Goal: Transaction & Acquisition: Purchase product/service

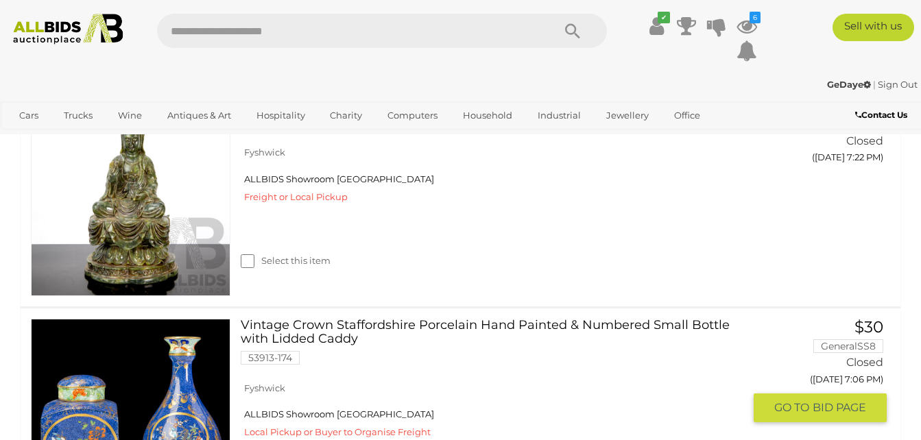
scroll to position [1166, 0]
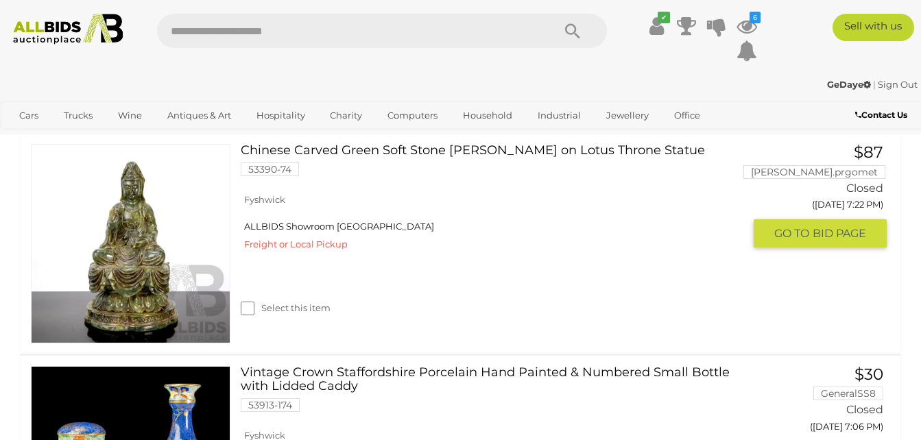
click at [290, 153] on link "Chinese Carved Green Soft Stone Guan Yin on Lotus Throne Statue 53390-74" at bounding box center [497, 165] width 492 height 43
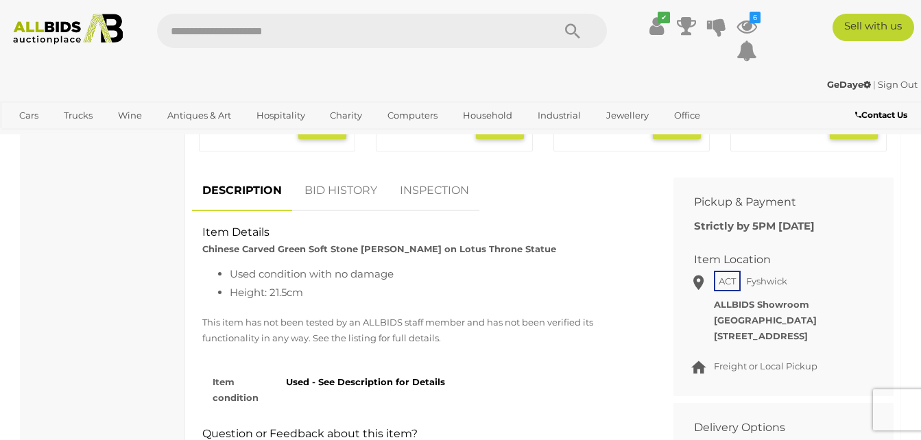
scroll to position [686, 0]
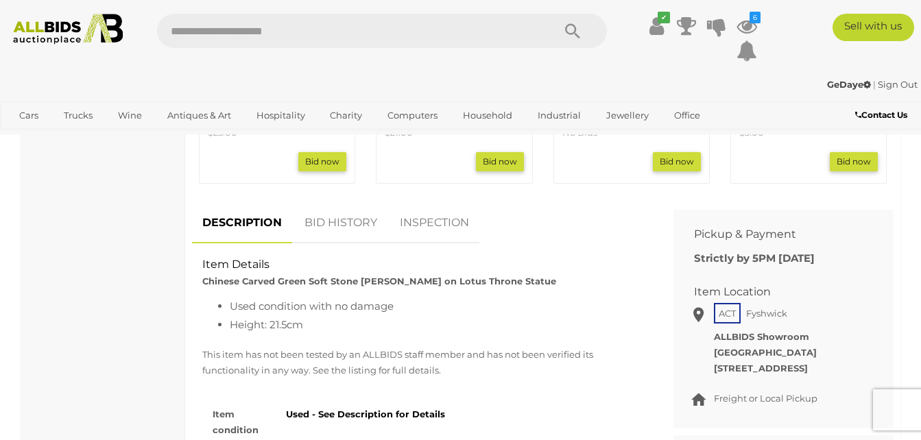
click at [360, 222] on link "BID HISTORY" at bounding box center [340, 223] width 93 height 40
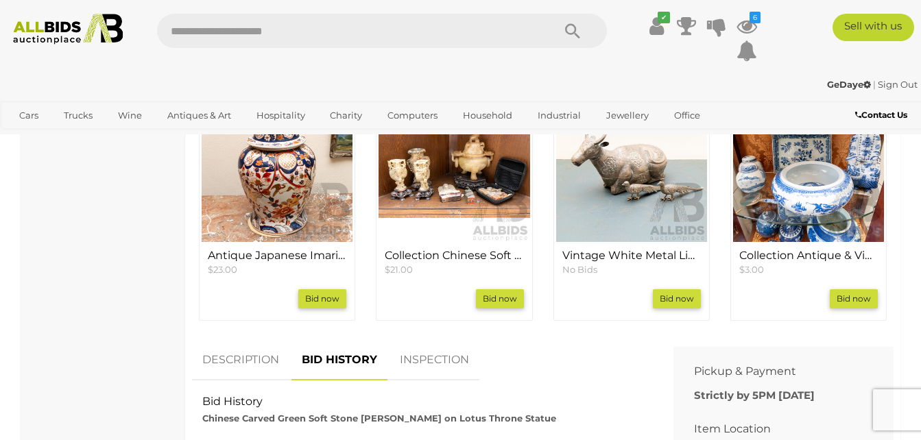
scroll to position [274, 0]
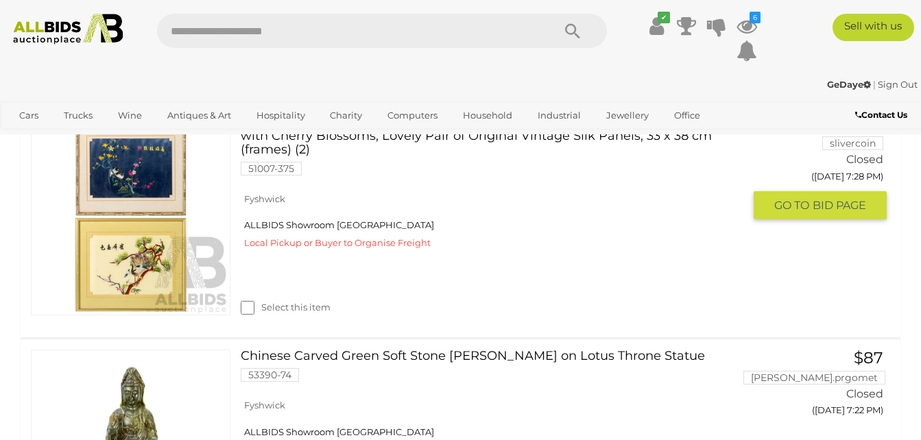
scroll to position [891, 0]
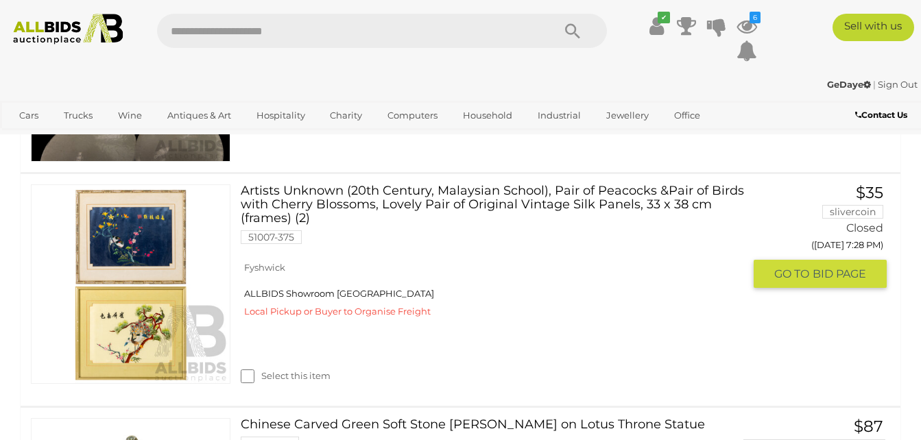
click at [326, 191] on link "Artists Unknown (20th Century, Malaysian School), Pair of Peacocks &Pair of Bir…" at bounding box center [497, 218] width 492 height 69
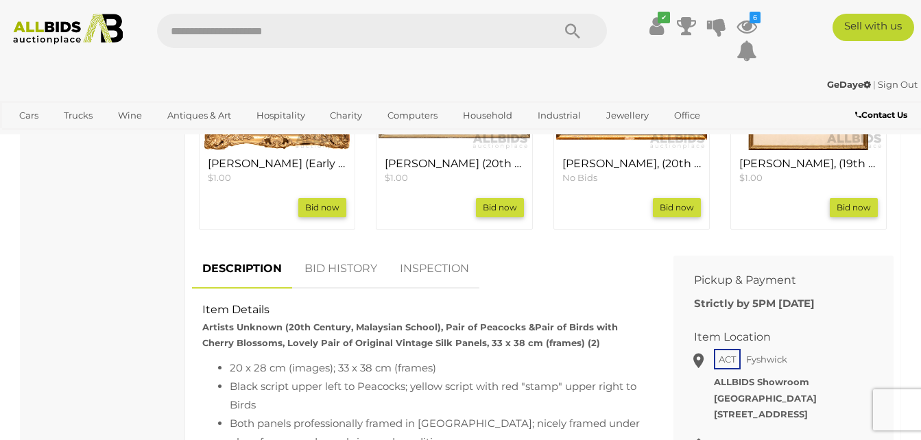
scroll to position [754, 0]
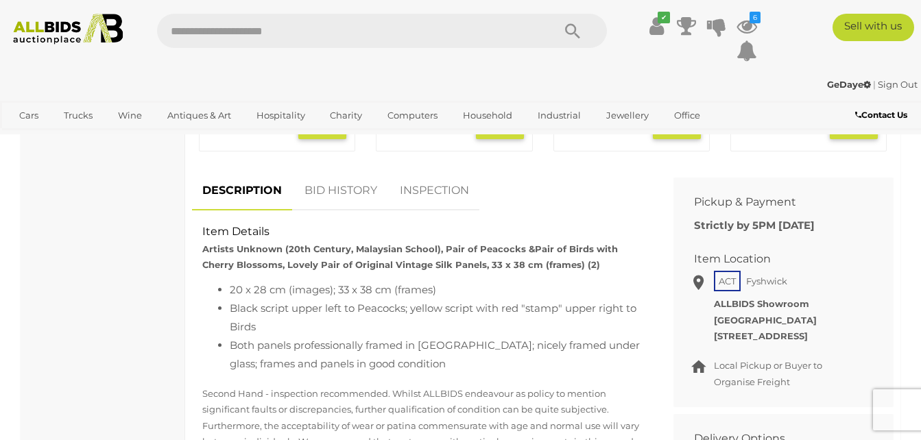
click at [336, 193] on link "BID HISTORY" at bounding box center [340, 191] width 93 height 40
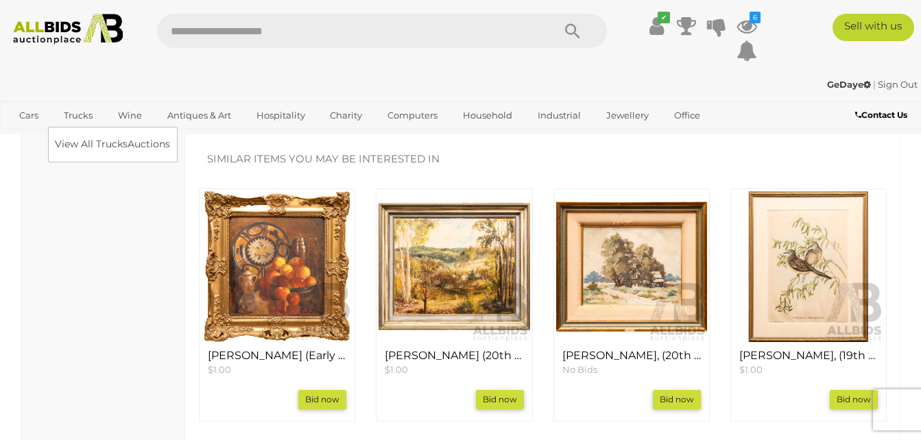
scroll to position [343, 0]
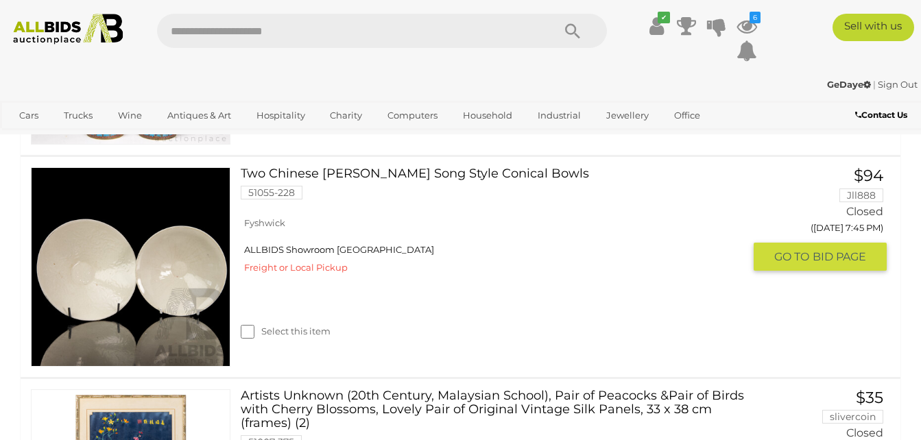
scroll to position [686, 0]
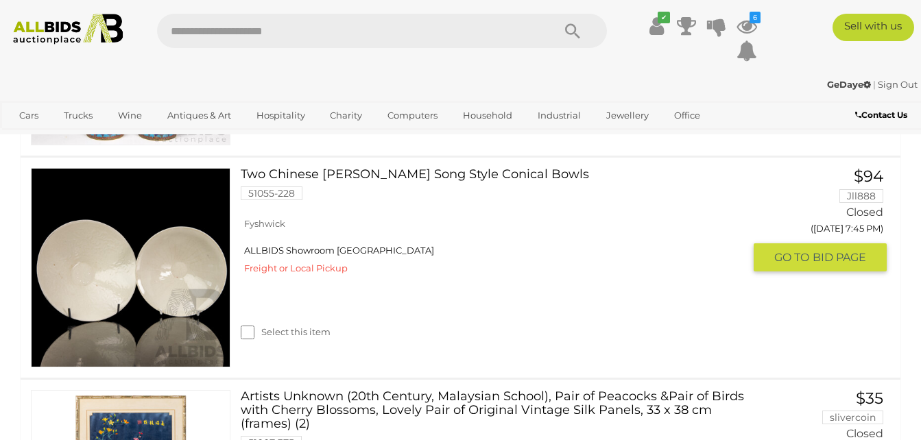
click at [318, 176] on link "Two Chinese Qing Bai Song Style Conical Bowls 51055-228" at bounding box center [497, 189] width 492 height 43
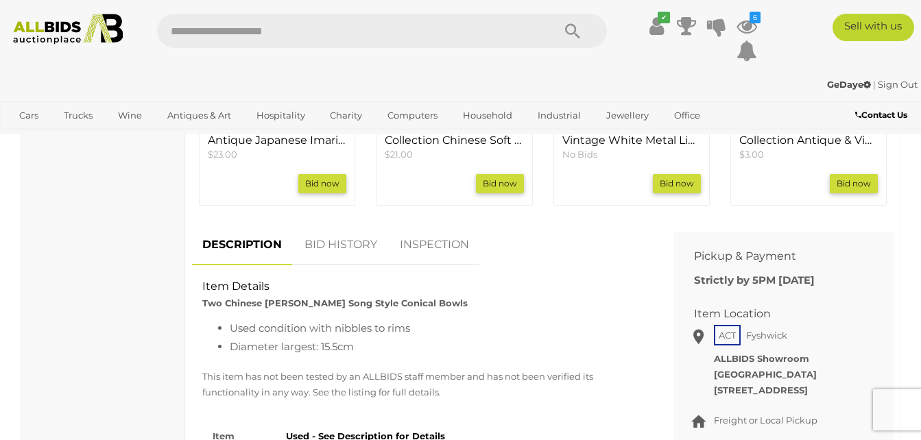
scroll to position [754, 0]
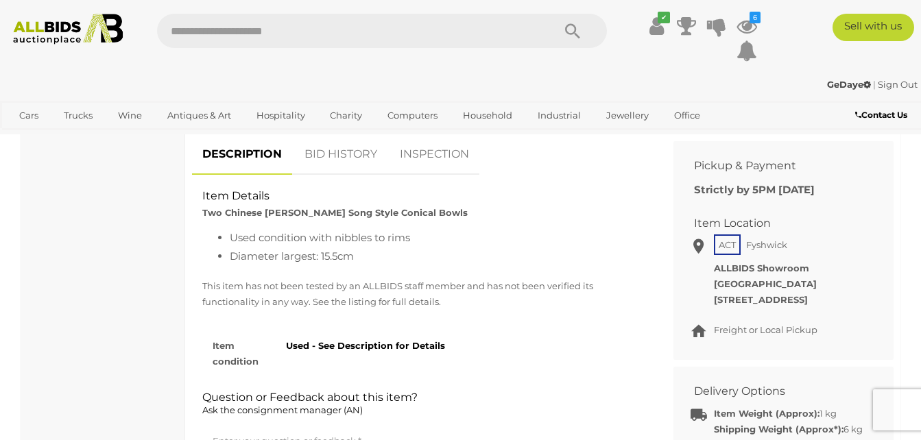
click at [331, 152] on link "BID HISTORY" at bounding box center [340, 154] width 93 height 40
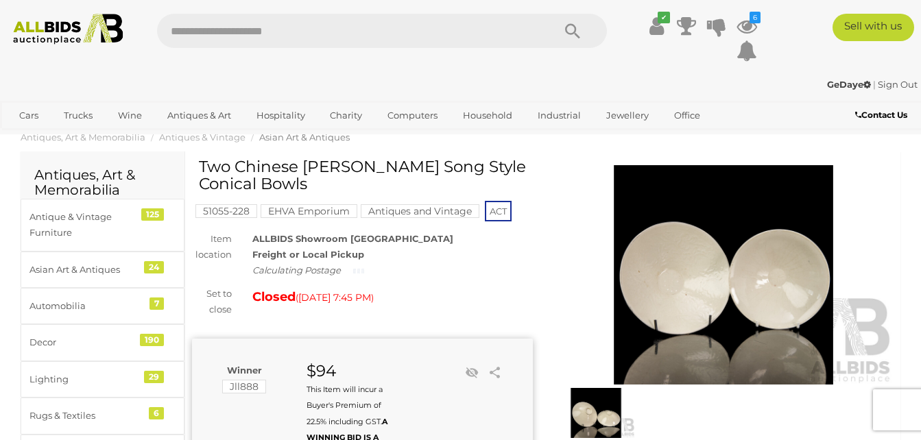
scroll to position [0, 0]
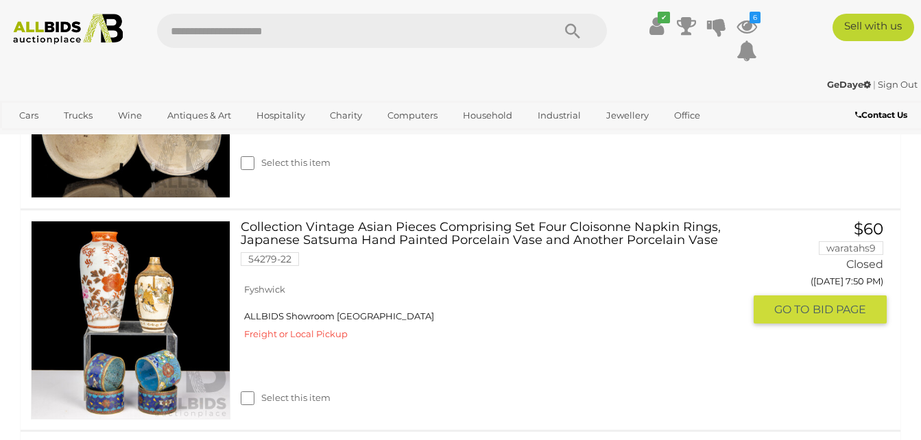
scroll to position [480, 0]
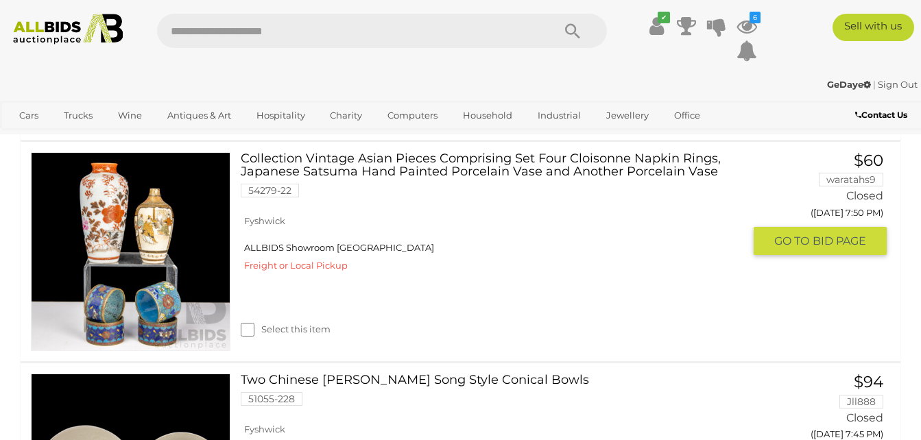
click at [324, 167] on link "Collection Vintage Asian Pieces Comprising Set Four Cloisonne Napkin Rings, Jap…" at bounding box center [497, 180] width 492 height 56
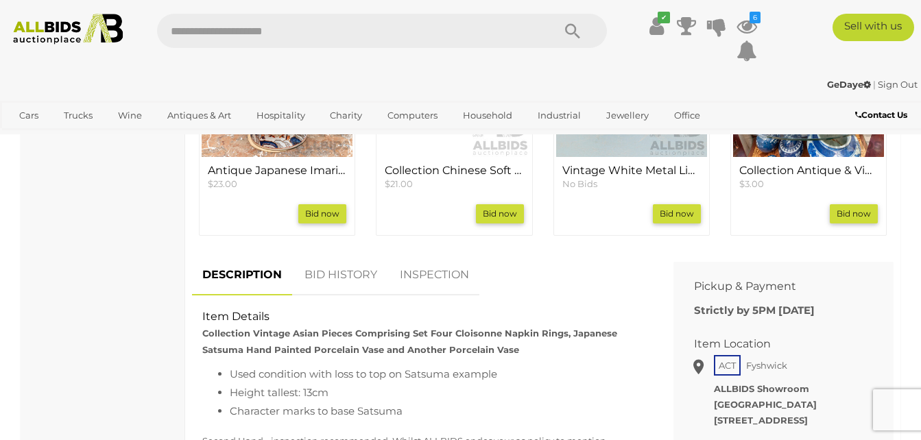
scroll to position [754, 0]
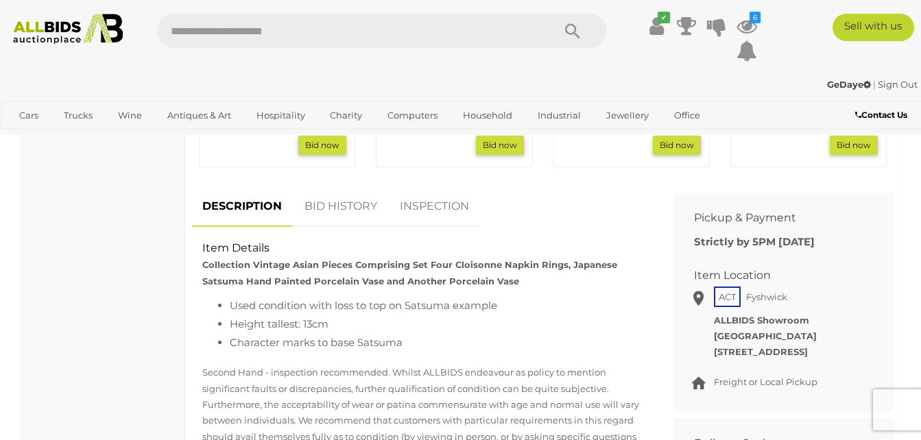
click at [317, 208] on link "BID HISTORY" at bounding box center [340, 207] width 93 height 40
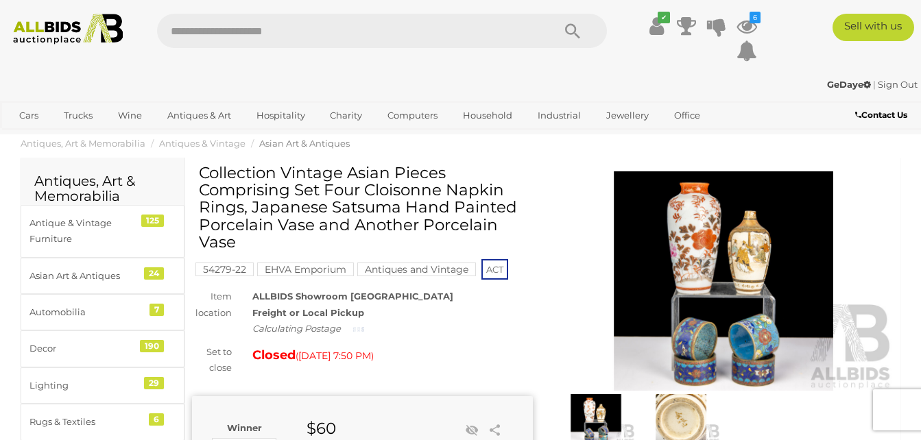
scroll to position [69, 0]
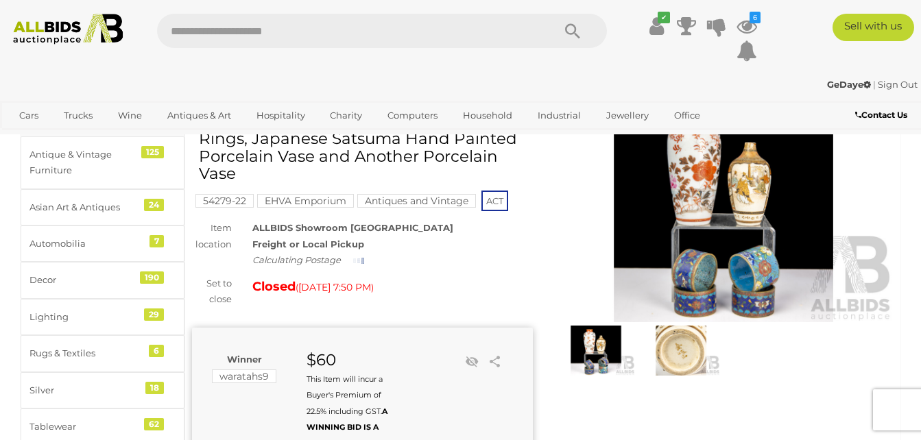
click at [664, 359] on img at bounding box center [681, 351] width 78 height 51
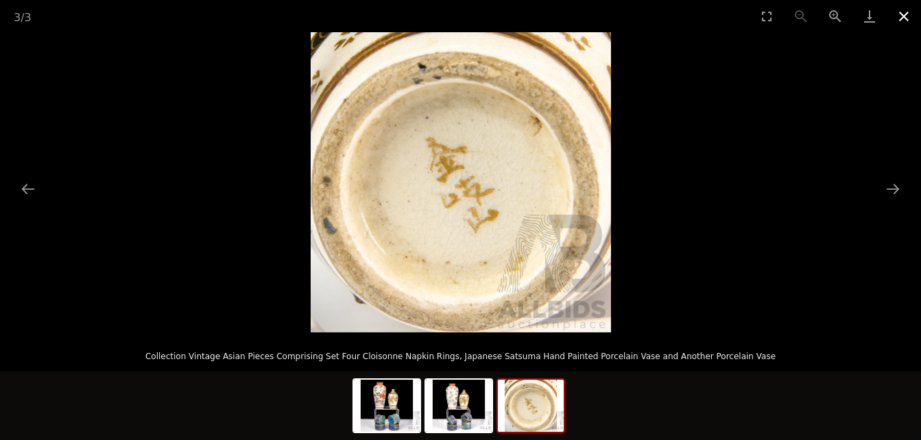
click at [901, 23] on button "Close gallery" at bounding box center [904, 16] width 34 height 32
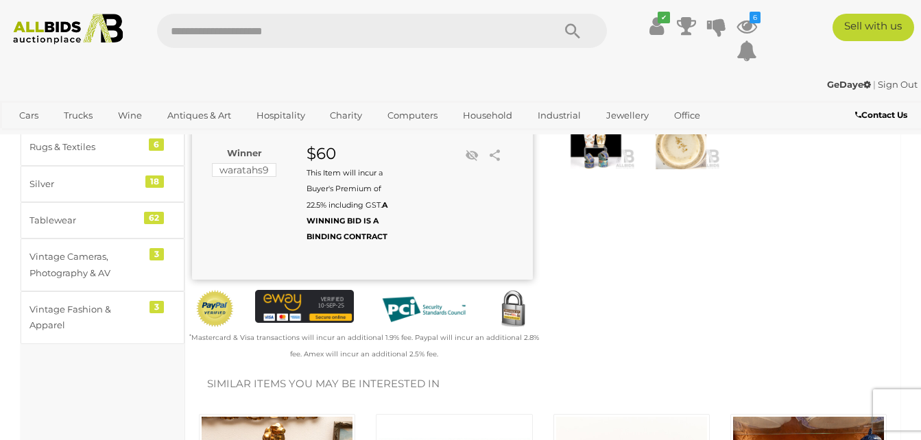
scroll to position [137, 0]
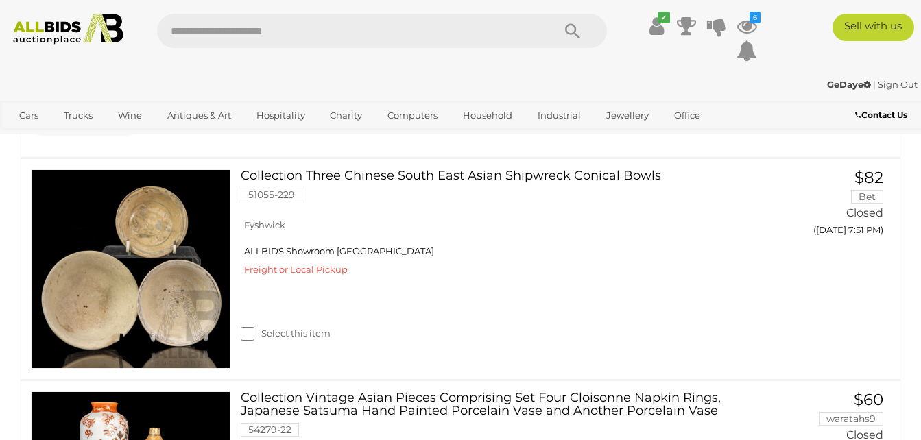
scroll to position [206, 0]
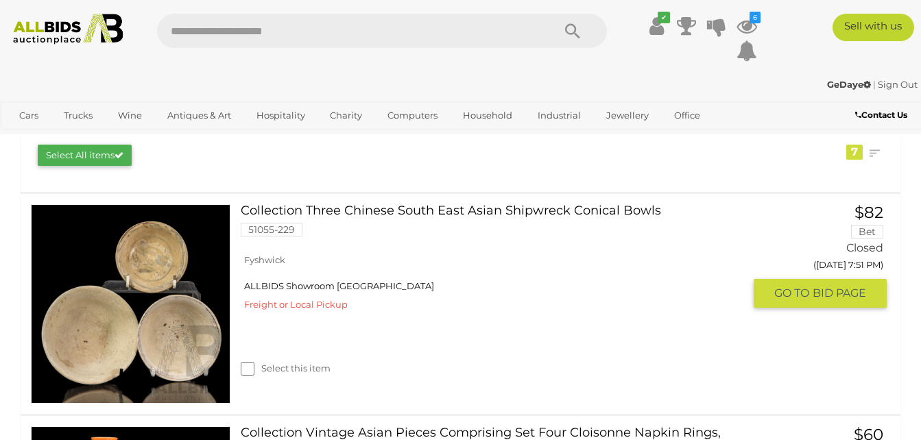
click at [406, 215] on link "Collection Three Chinese South East Asian Shipwreck Conical Bowls 51055-229" at bounding box center [497, 225] width 492 height 43
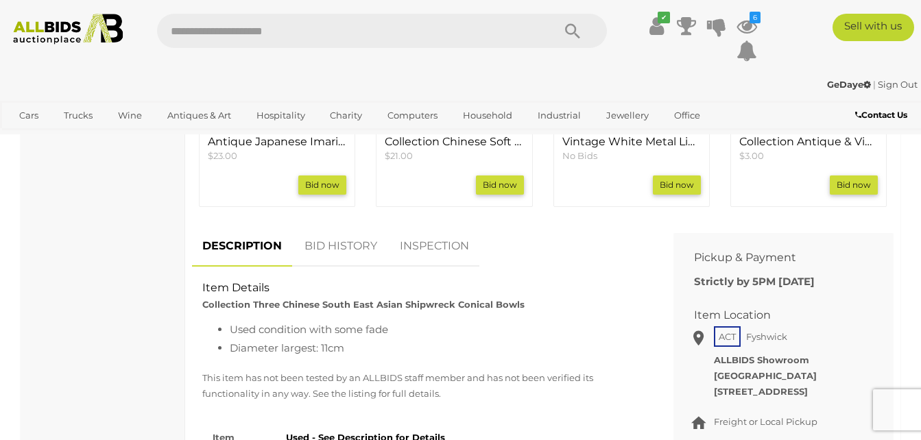
scroll to position [686, 0]
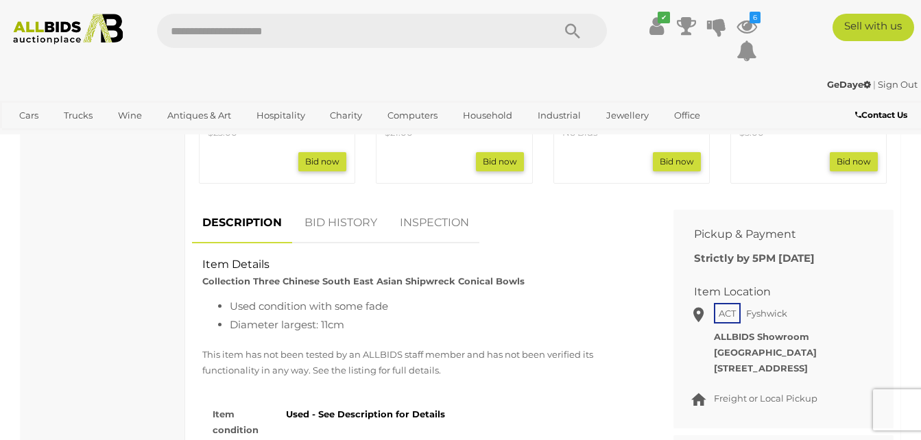
click at [361, 224] on link "BID HISTORY" at bounding box center [340, 223] width 93 height 40
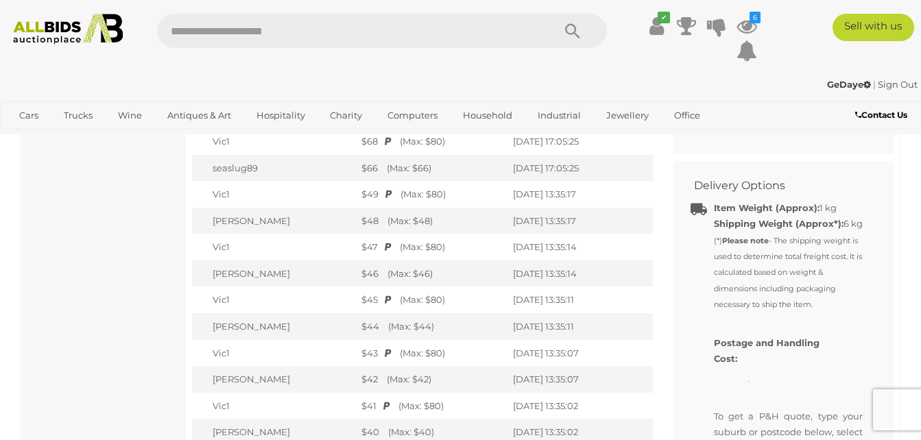
scroll to position [1029, 0]
